Goal: Information Seeking & Learning: Stay updated

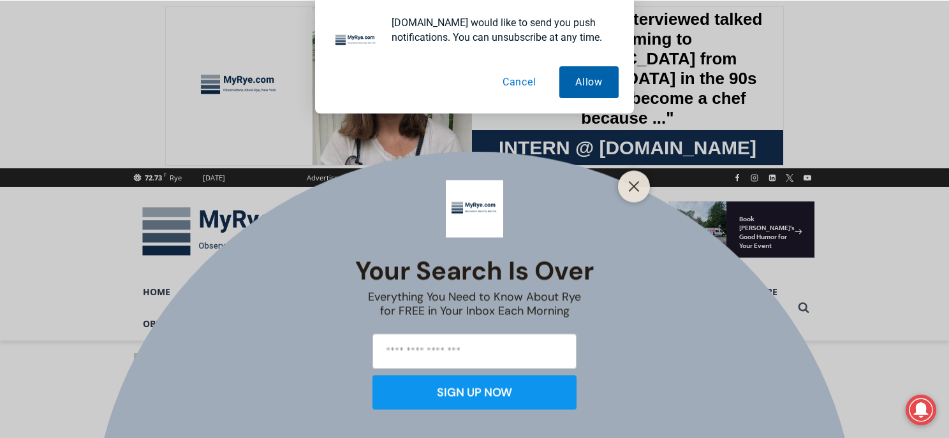
click at [579, 80] on button "Allow" at bounding box center [588, 82] width 59 height 32
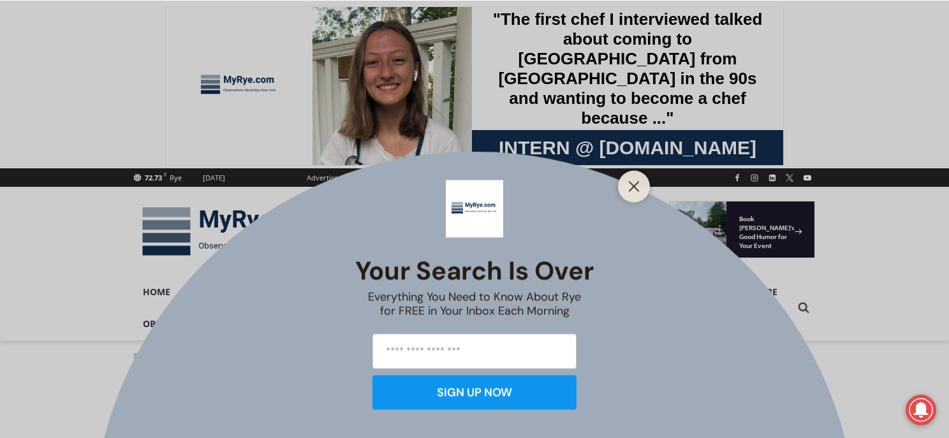
click at [635, 187] on line "Close" at bounding box center [633, 186] width 9 height 9
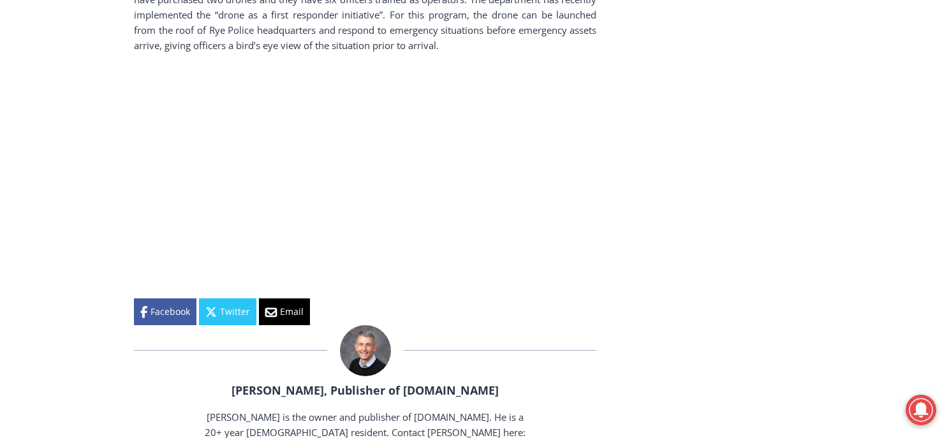
scroll to position [2025, 0]
